Goal: Task Accomplishment & Management: Use online tool/utility

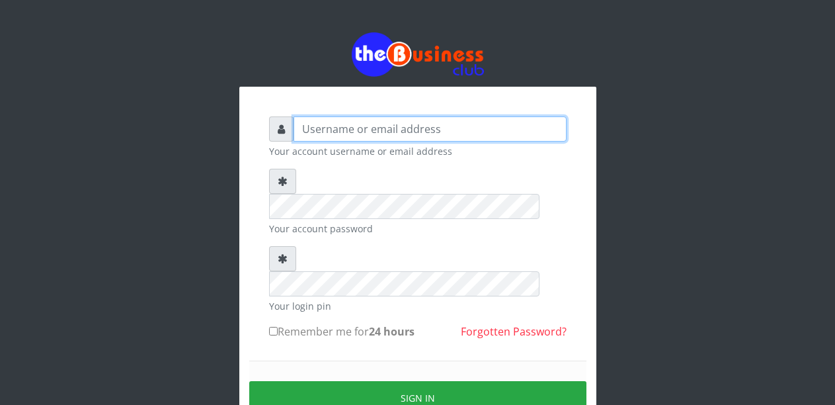
click at [312, 128] on input "text" at bounding box center [430, 128] width 273 height 25
type input "Malamsidi3030"
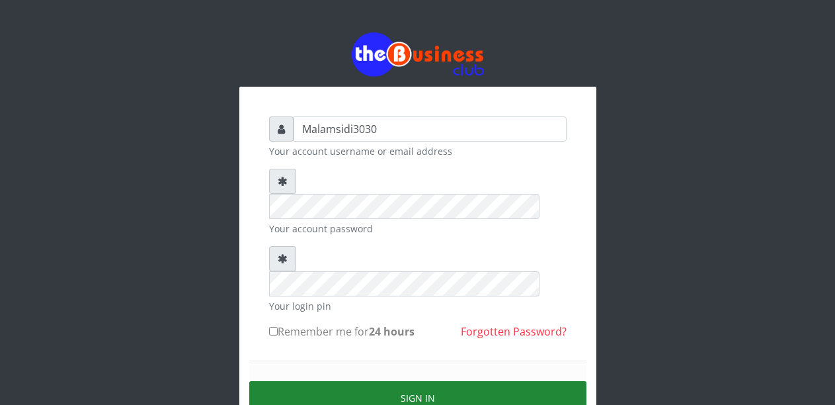
click at [382, 381] on button "Sign in" at bounding box center [417, 398] width 337 height 34
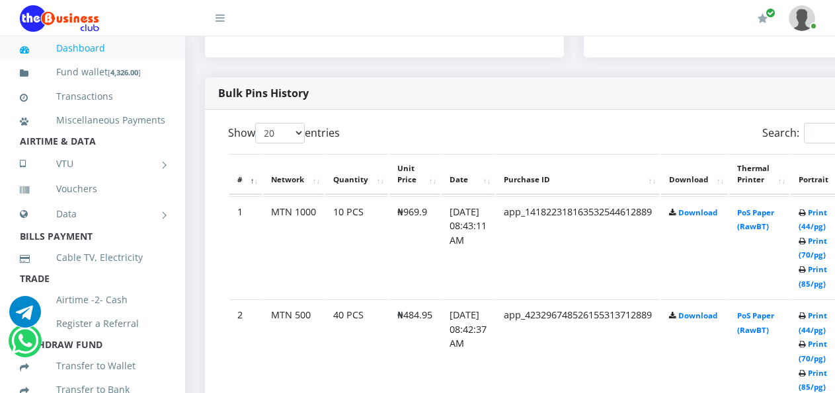
scroll to position [661, 0]
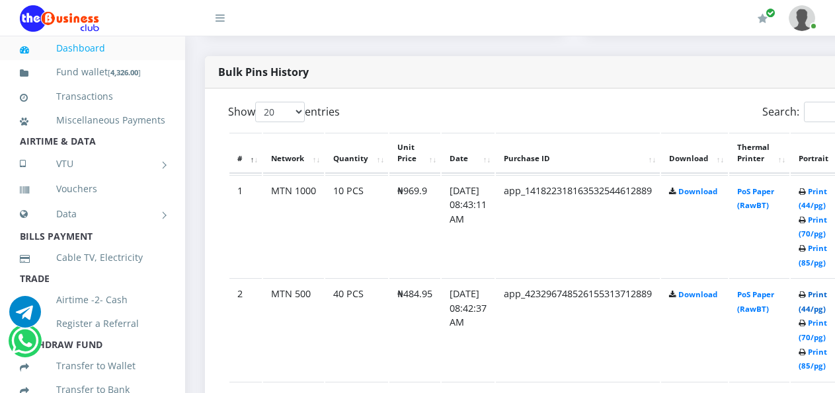
click at [823, 294] on link "Print (44/pg)" at bounding box center [813, 302] width 28 height 24
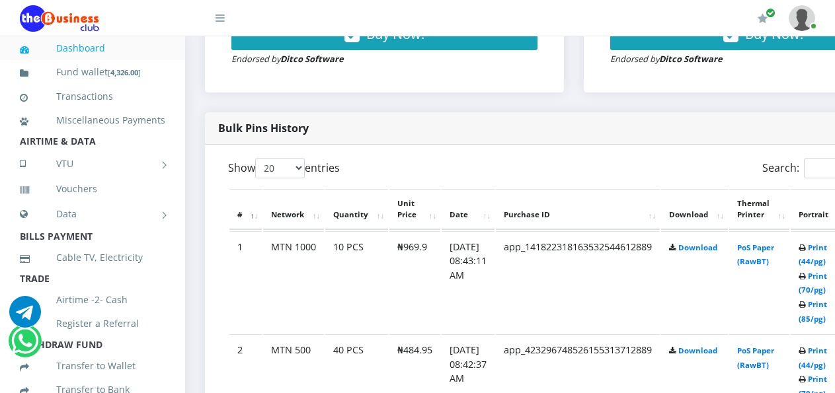
click at [463, 280] on td "[DATE] 08:43:11 AM" at bounding box center [468, 282] width 53 height 102
click at [823, 253] on link "Print (44/pg)" at bounding box center [813, 255] width 28 height 24
